Goal: Task Accomplishment & Management: Manage account settings

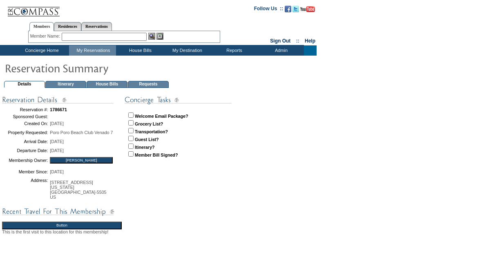
click at [126, 115] on p "Welcome Email Package? Grocery List? Transportation? Guest List? Itinerary? Mem…" at bounding box center [188, 137] width 126 height 56
click at [130, 115] on input "checkbox" at bounding box center [130, 114] width 5 height 5
checkbox input "true"
click at [130, 120] on input "checkbox" at bounding box center [130, 122] width 5 height 5
checkbox input "true"
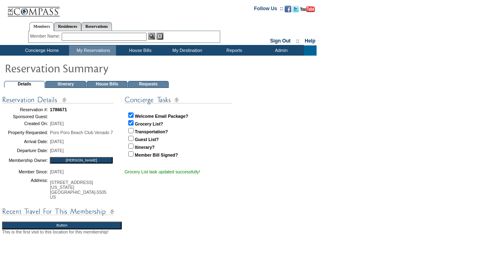
click at [132, 130] on input "checkbox" at bounding box center [130, 130] width 5 height 5
checkbox input "true"
click at [131, 140] on p "Welcome Email Package? Grocery List? Transportation? Guest List? Itinerary? Mem…" at bounding box center [188, 137] width 126 height 56
click at [131, 137] on input "checkbox" at bounding box center [130, 138] width 5 height 5
checkbox input "true"
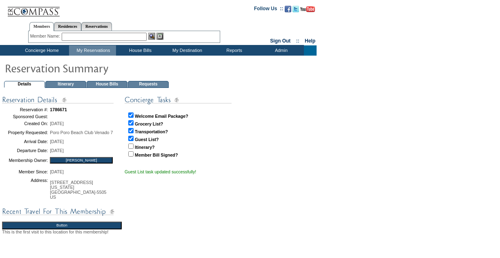
click at [131, 144] on input "checkbox" at bounding box center [130, 145] width 5 height 5
checkbox input "true"
click at [131, 152] on input "checkbox" at bounding box center [130, 153] width 5 height 5
checkbox input "true"
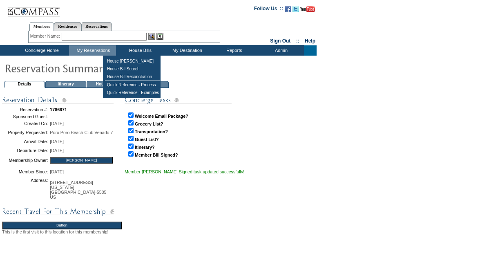
click at [134, 48] on td "House Bills" at bounding box center [139, 50] width 47 height 10
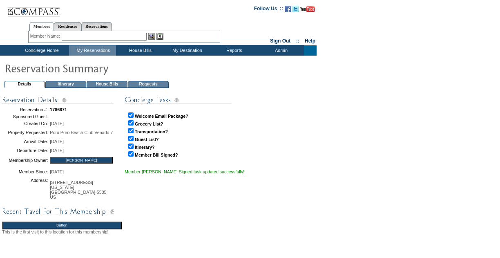
click at [100, 85] on td "House Bills" at bounding box center [107, 84] width 41 height 7
